Goal: Information Seeking & Learning: Learn about a topic

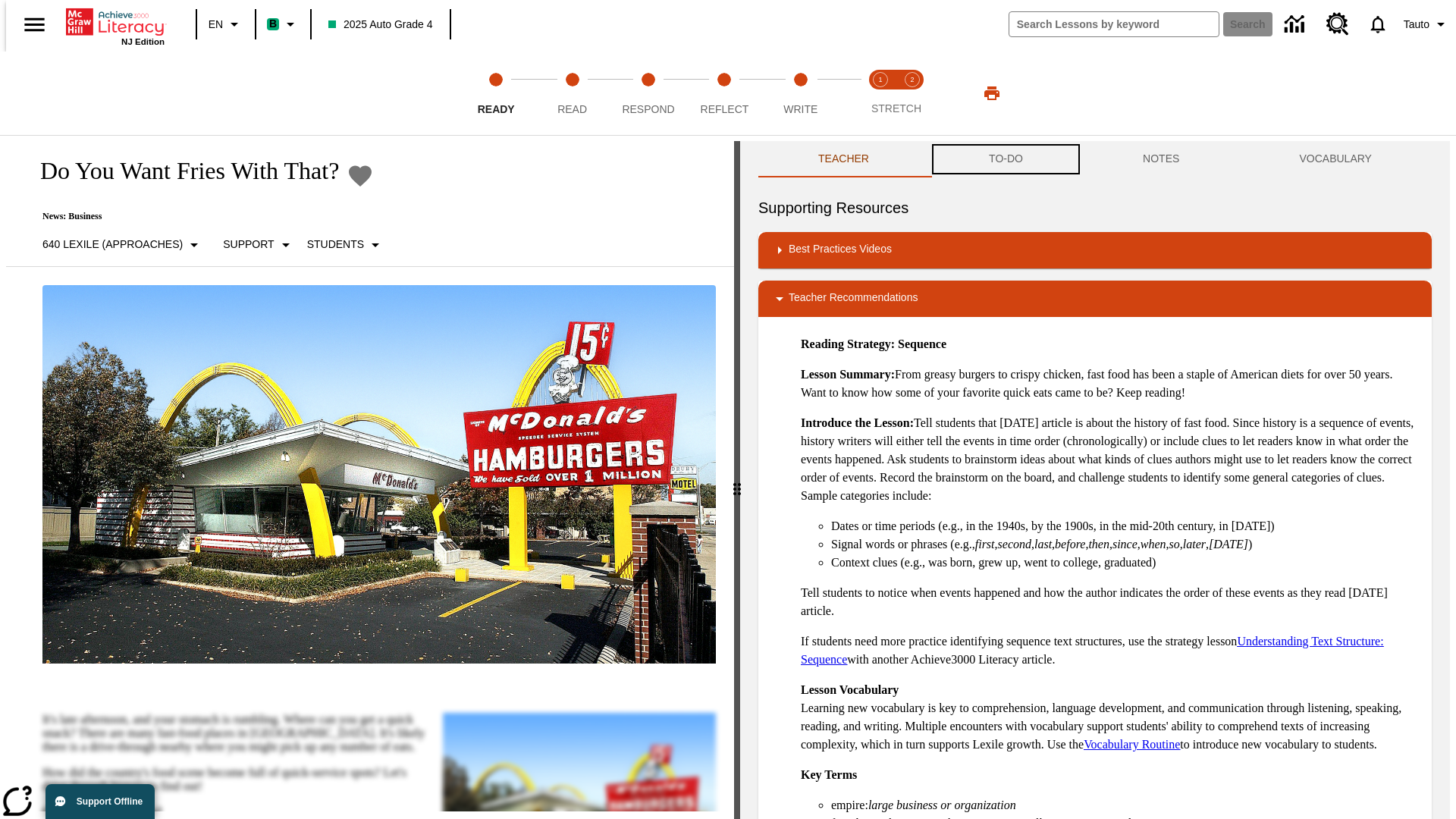
click at [1005, 159] on button "TO-DO" at bounding box center [1006, 159] width 154 height 36
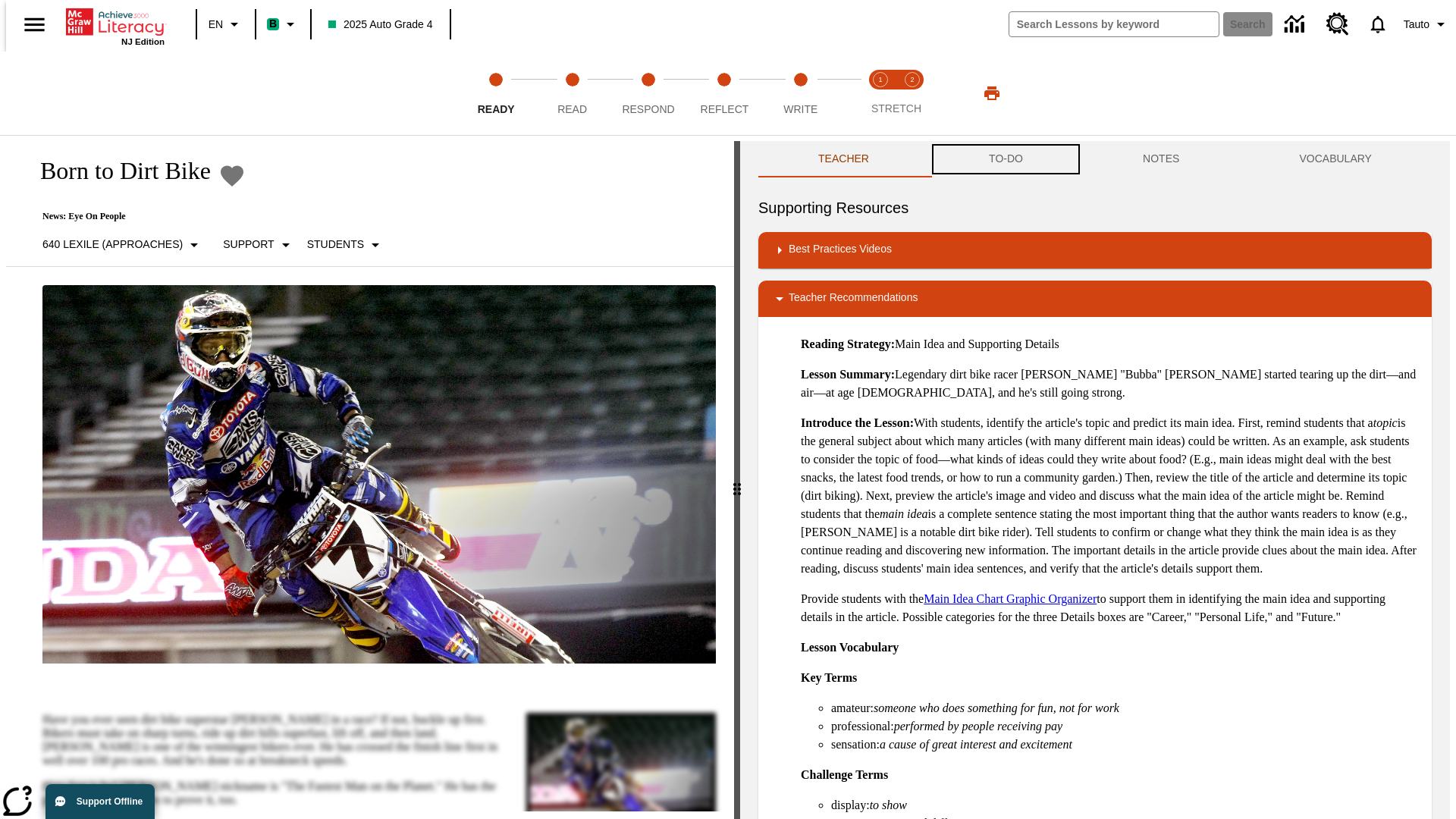
click at [1005, 159] on button "TO-DO" at bounding box center [1006, 159] width 154 height 36
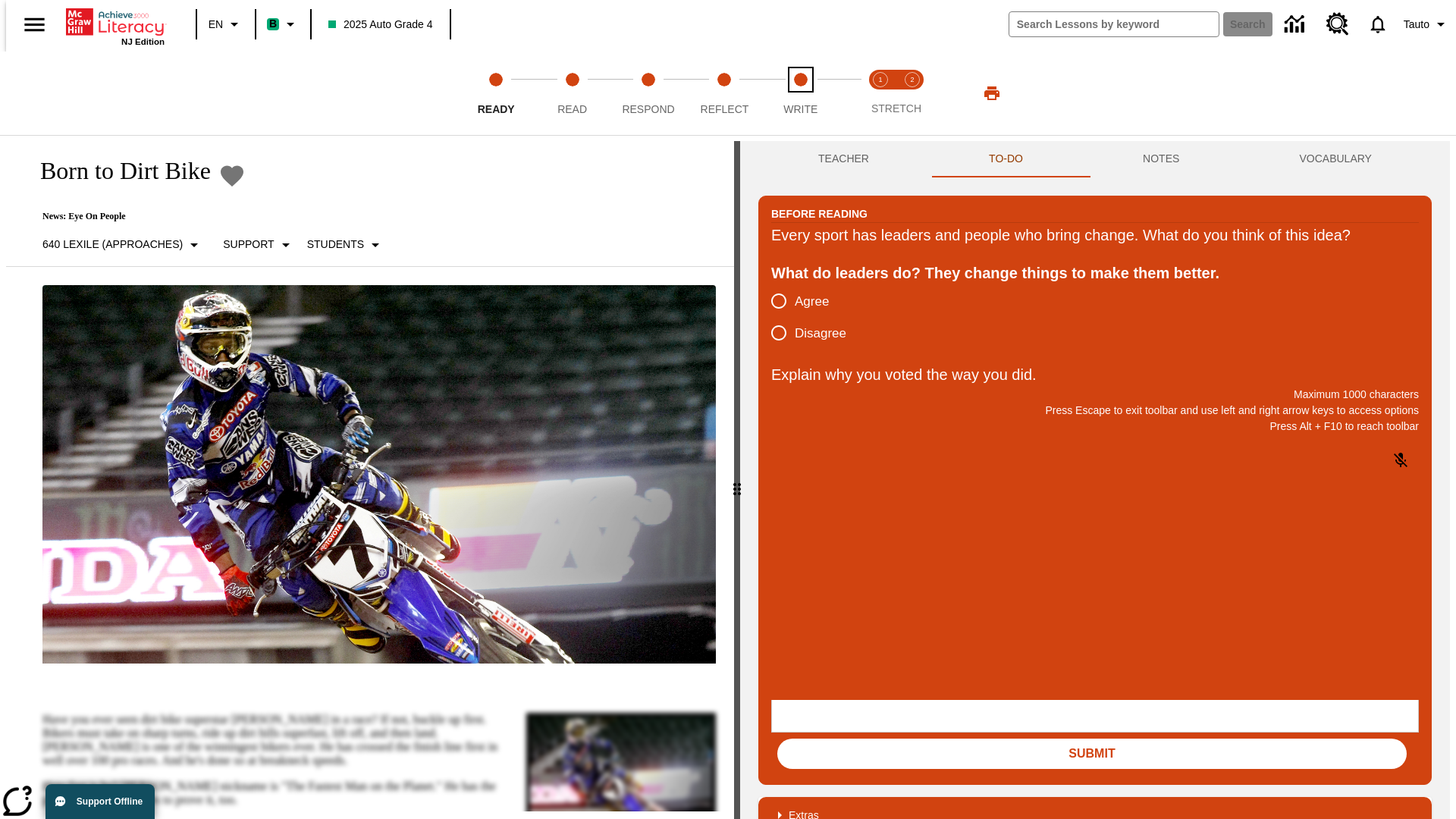
click at [800, 93] on span "Write" at bounding box center [800, 103] width 34 height 28
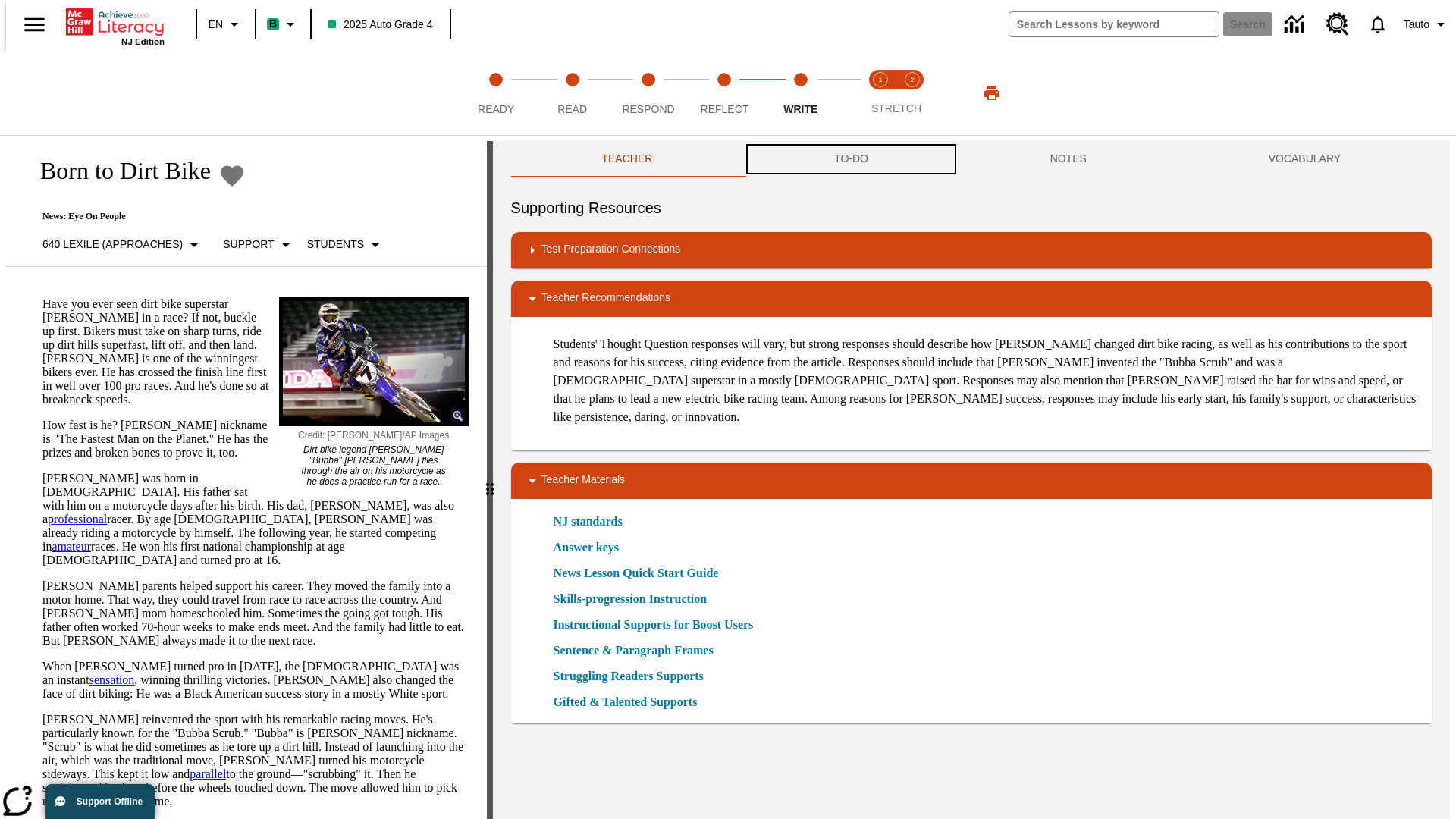
scroll to position [1, 0]
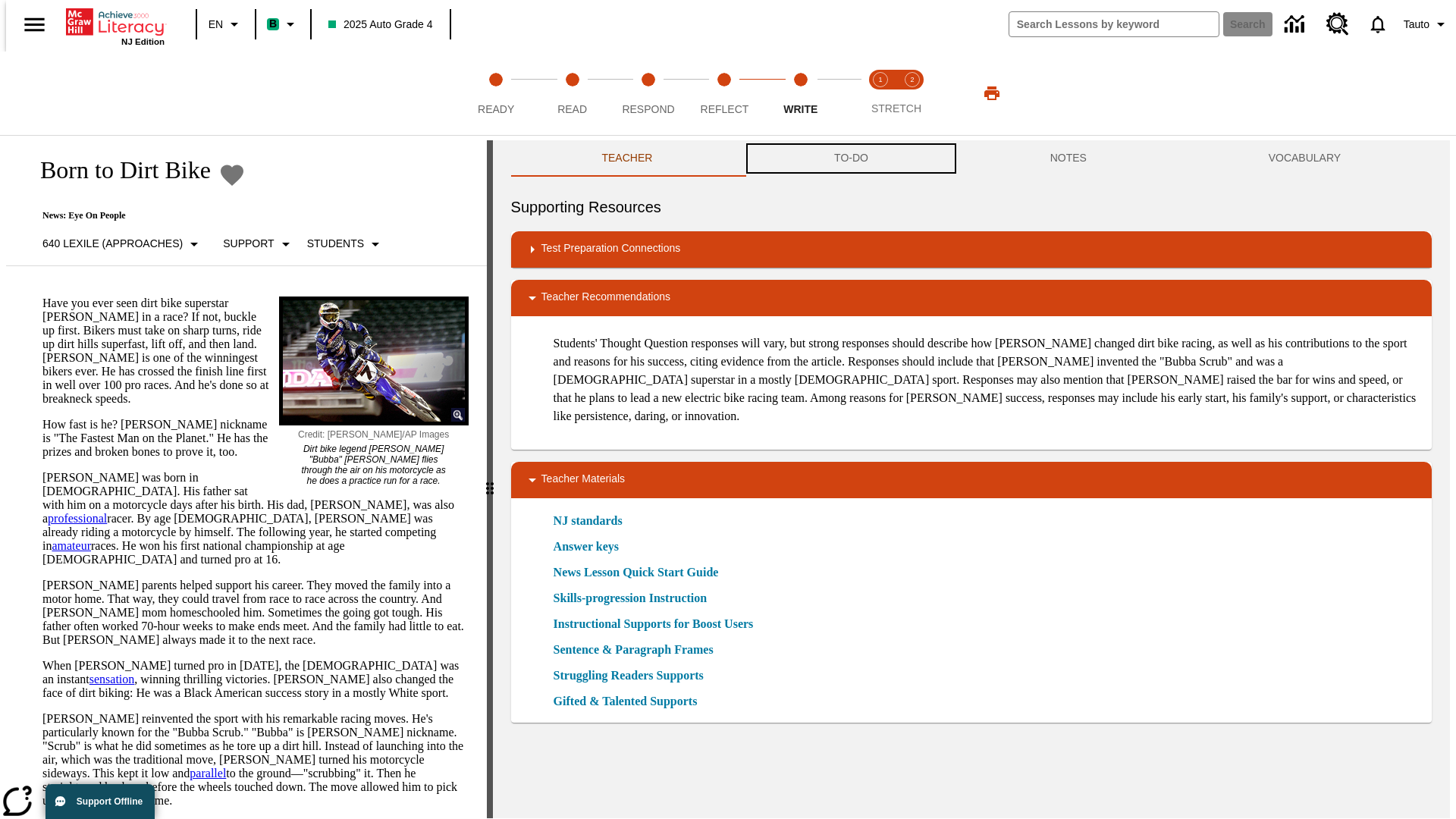
click at [850, 159] on button "TO-DO" at bounding box center [851, 158] width 216 height 36
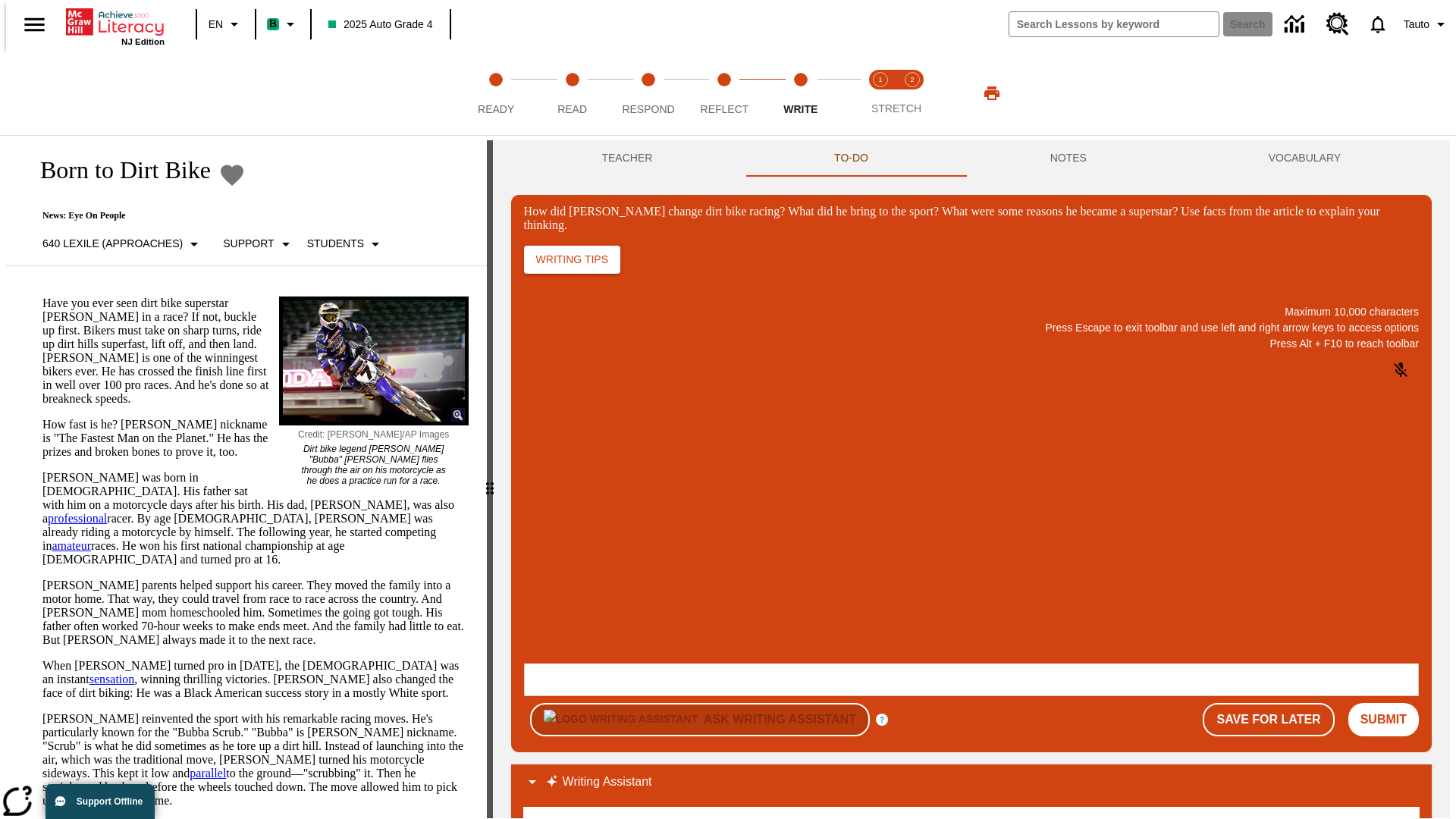
scroll to position [0, 0]
click at [745, 567] on p "One change [PERSON_NAME] brought to dirt bike racing was…" at bounding box center [637, 572] width 215 height 28
click at [555, 506] on span "Copy" at bounding box center [543, 511] width 25 height 12
click at [745, 567] on p "How did Stewart change dirt bike racing? What did he bring to the sport? What w…" at bounding box center [637, 564] width 215 height 13
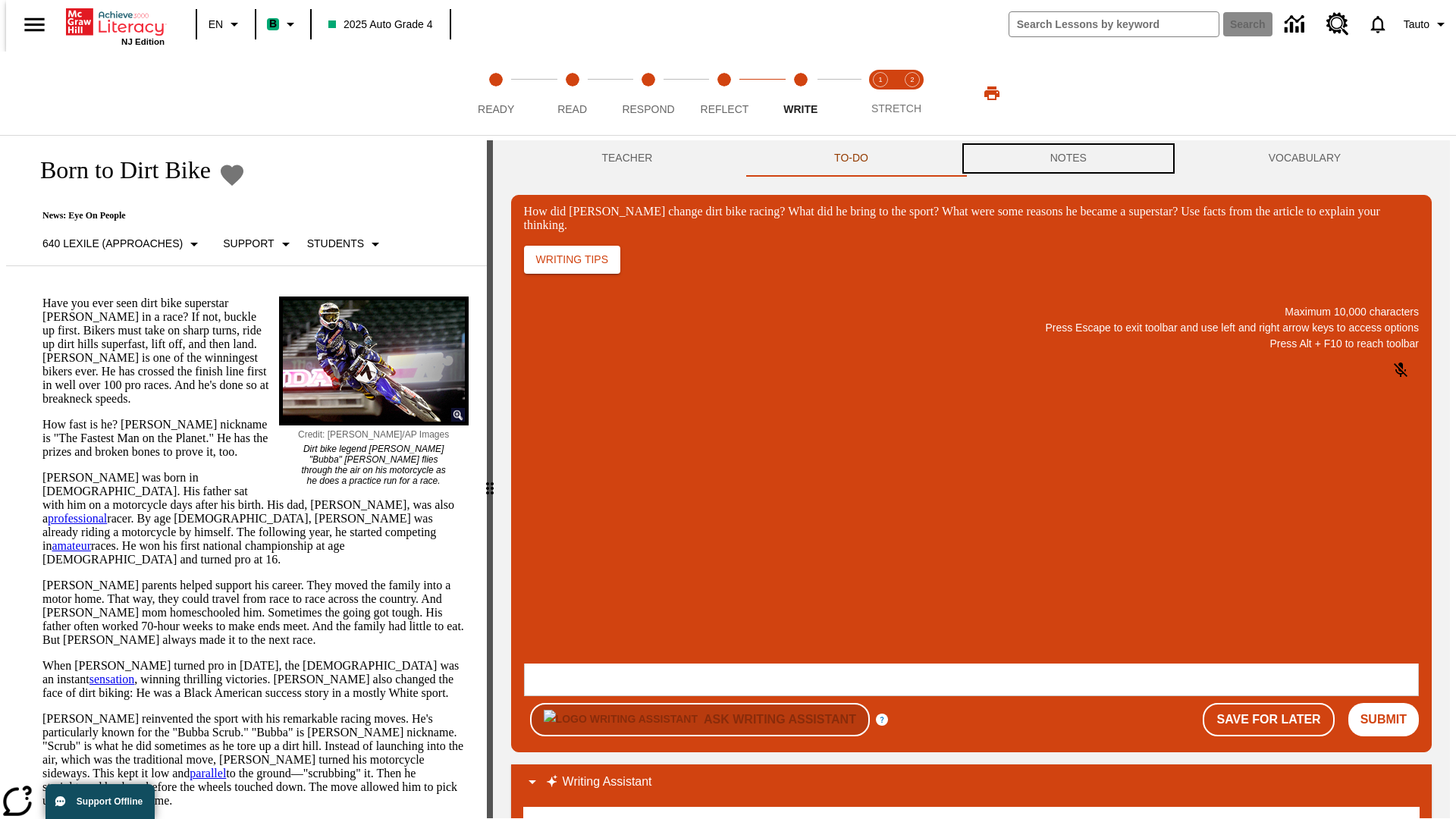
click at [1071, 158] on button "NOTES" at bounding box center [1068, 158] width 218 height 36
